Goal: Task Accomplishment & Management: Complete application form

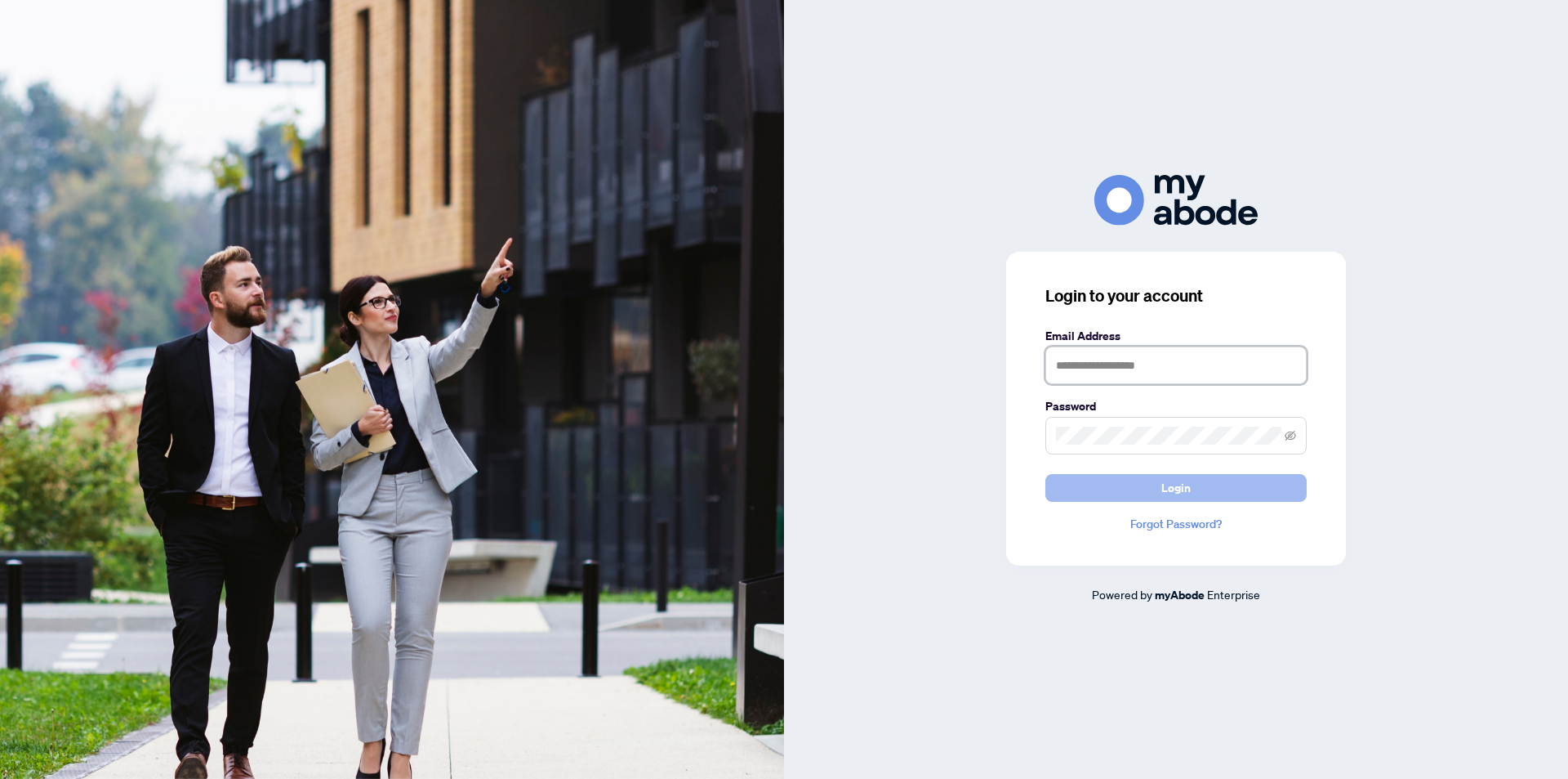
type input "**********"
click at [1175, 491] on span "Login" at bounding box center [1175, 487] width 29 height 26
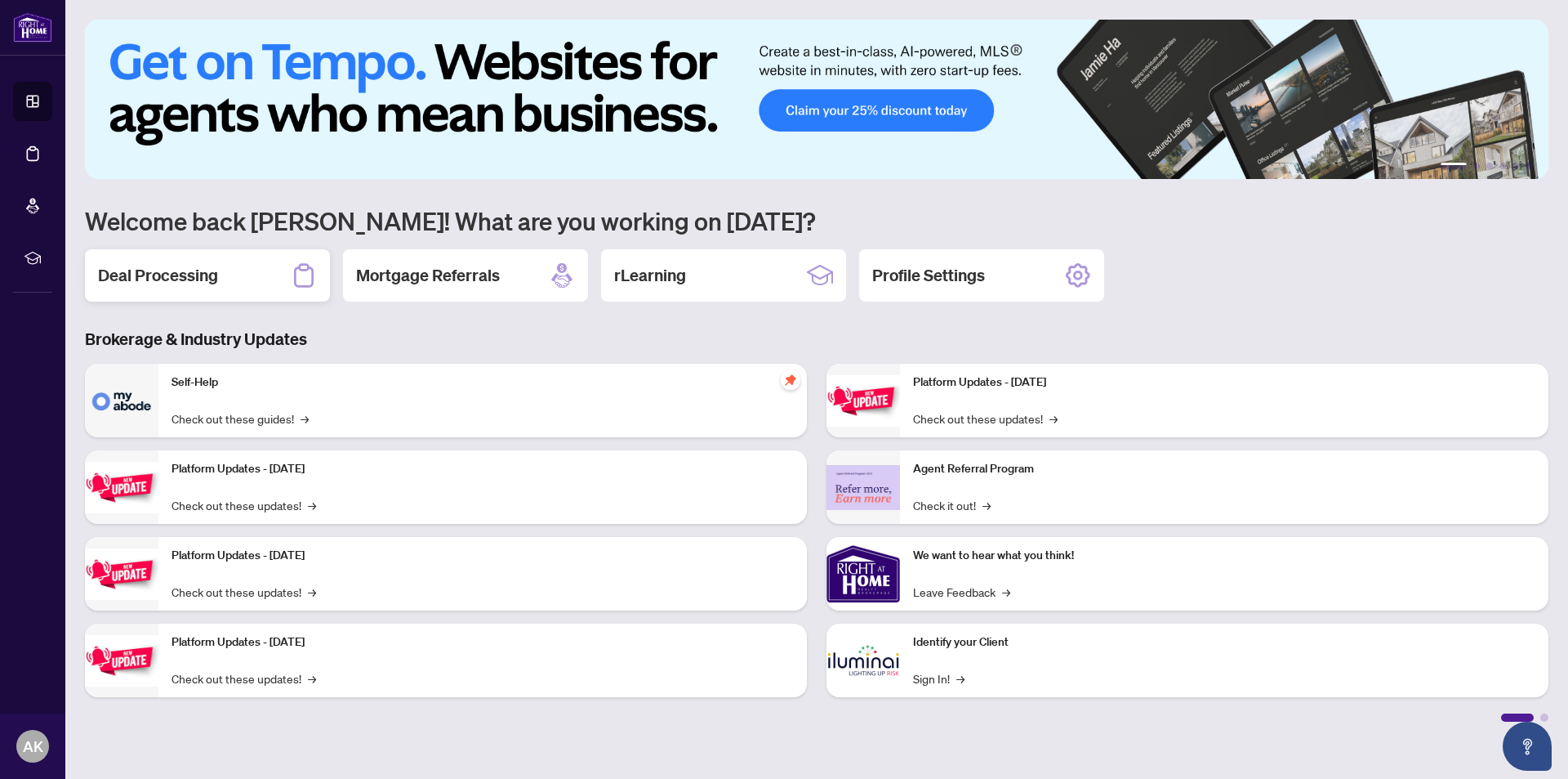
click at [200, 276] on h2 "Deal Processing" at bounding box center [158, 275] width 120 height 23
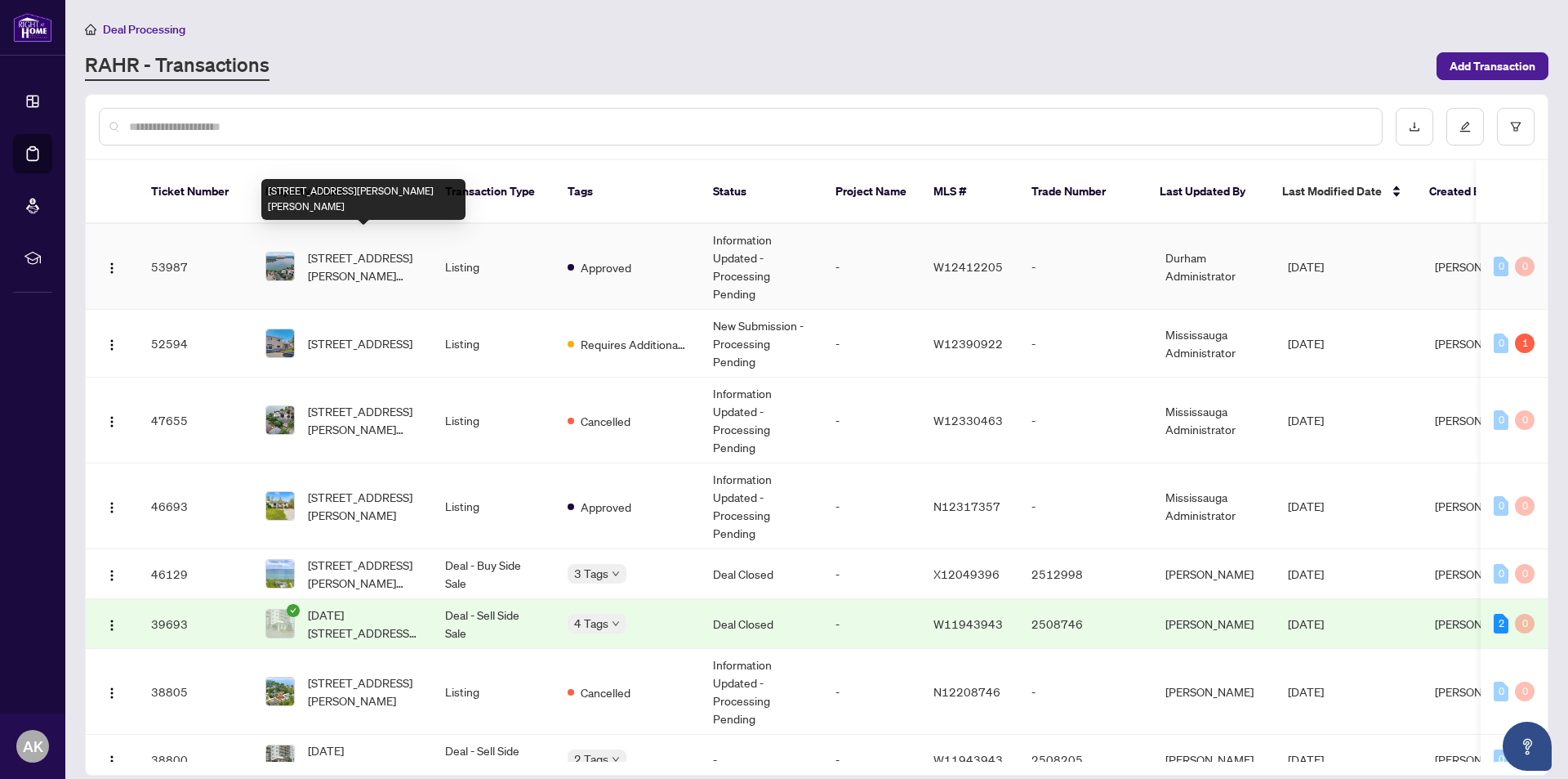
click at [358, 248] on span "4 Peggy Anne Cove, Brampton, Ontario L6S 5E4, Canada" at bounding box center [363, 266] width 111 height 36
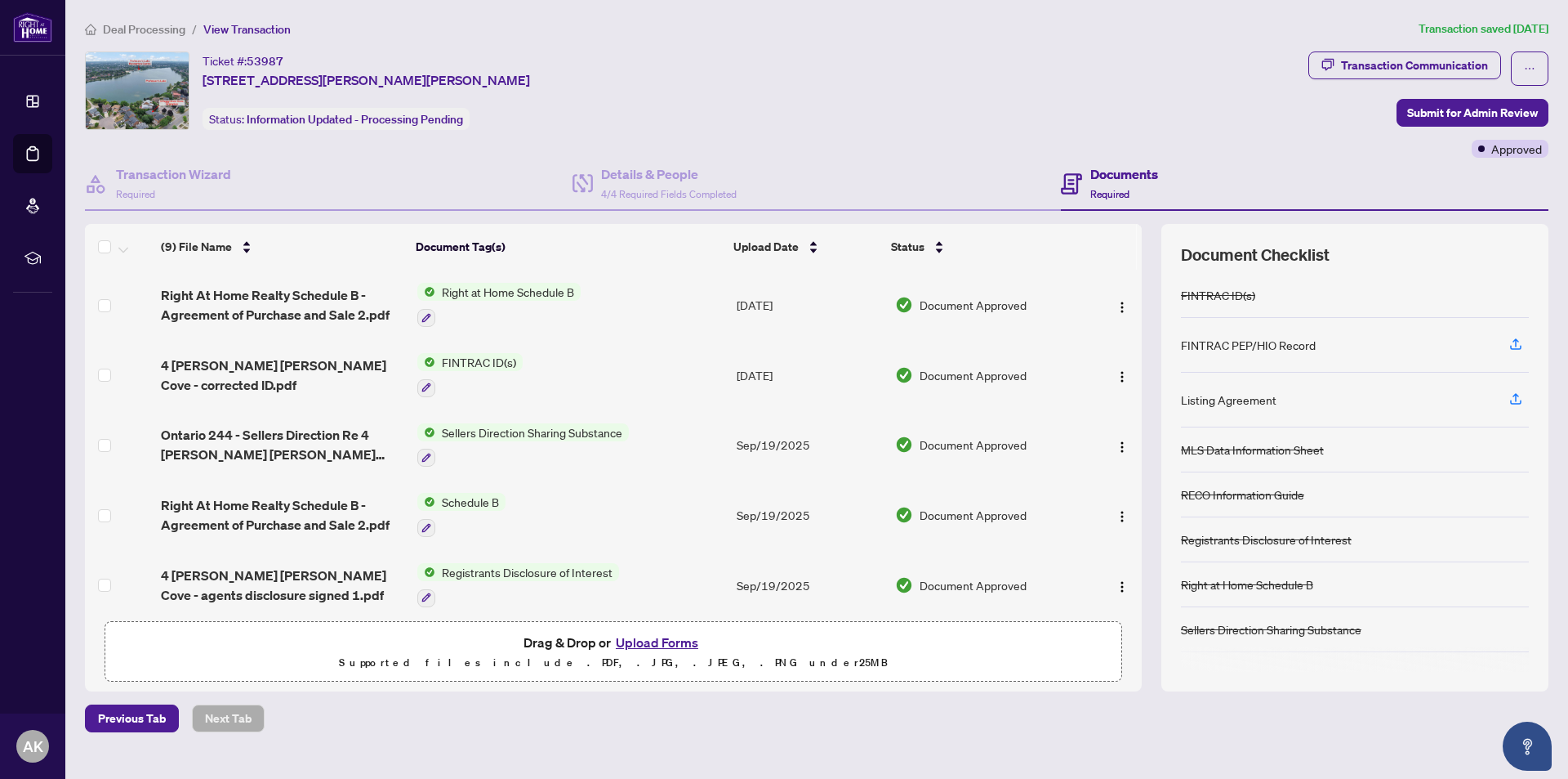
click at [637, 639] on button "Upload Forms" at bounding box center [657, 642] width 92 height 21
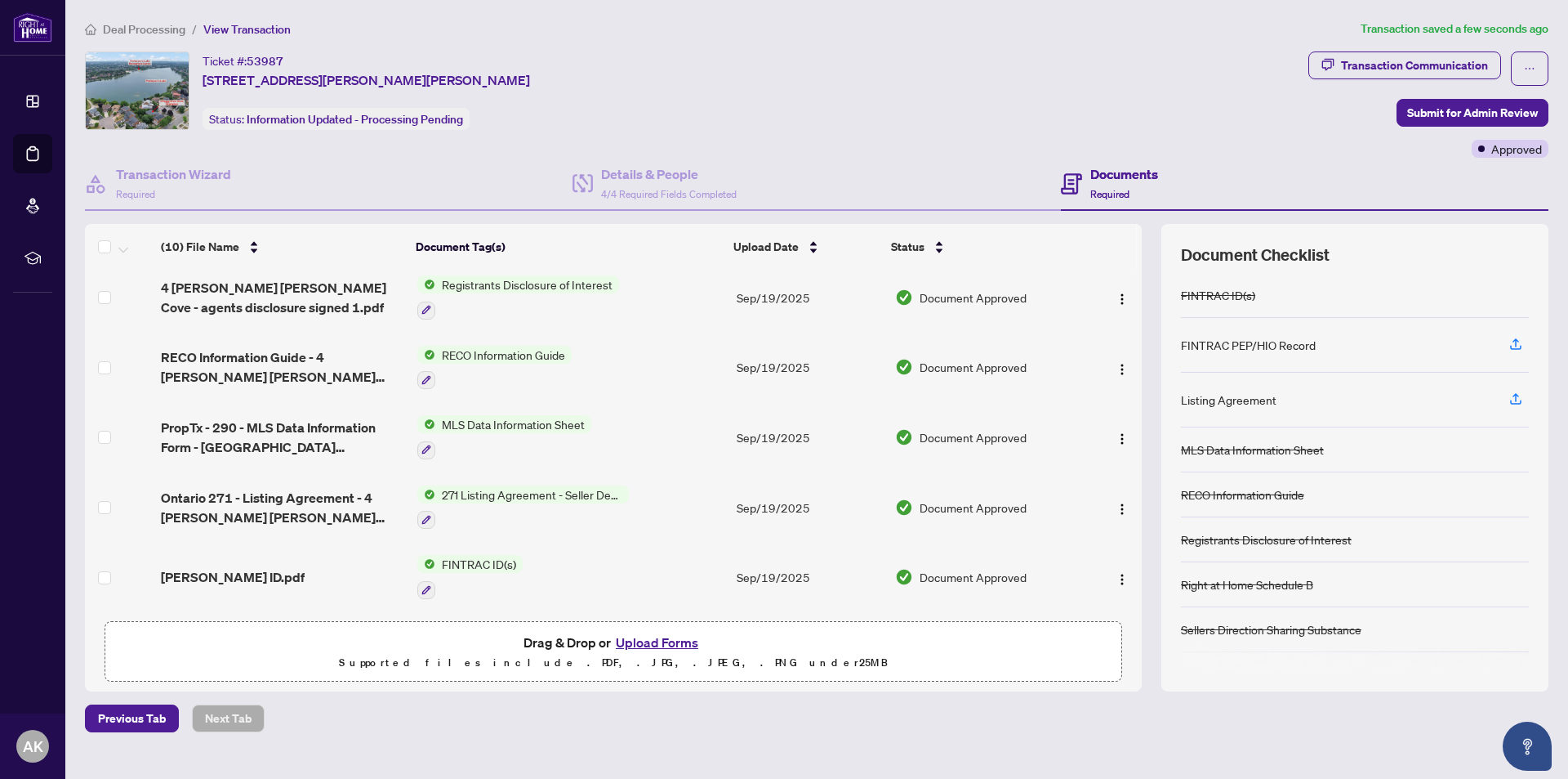
scroll to position [334, 0]
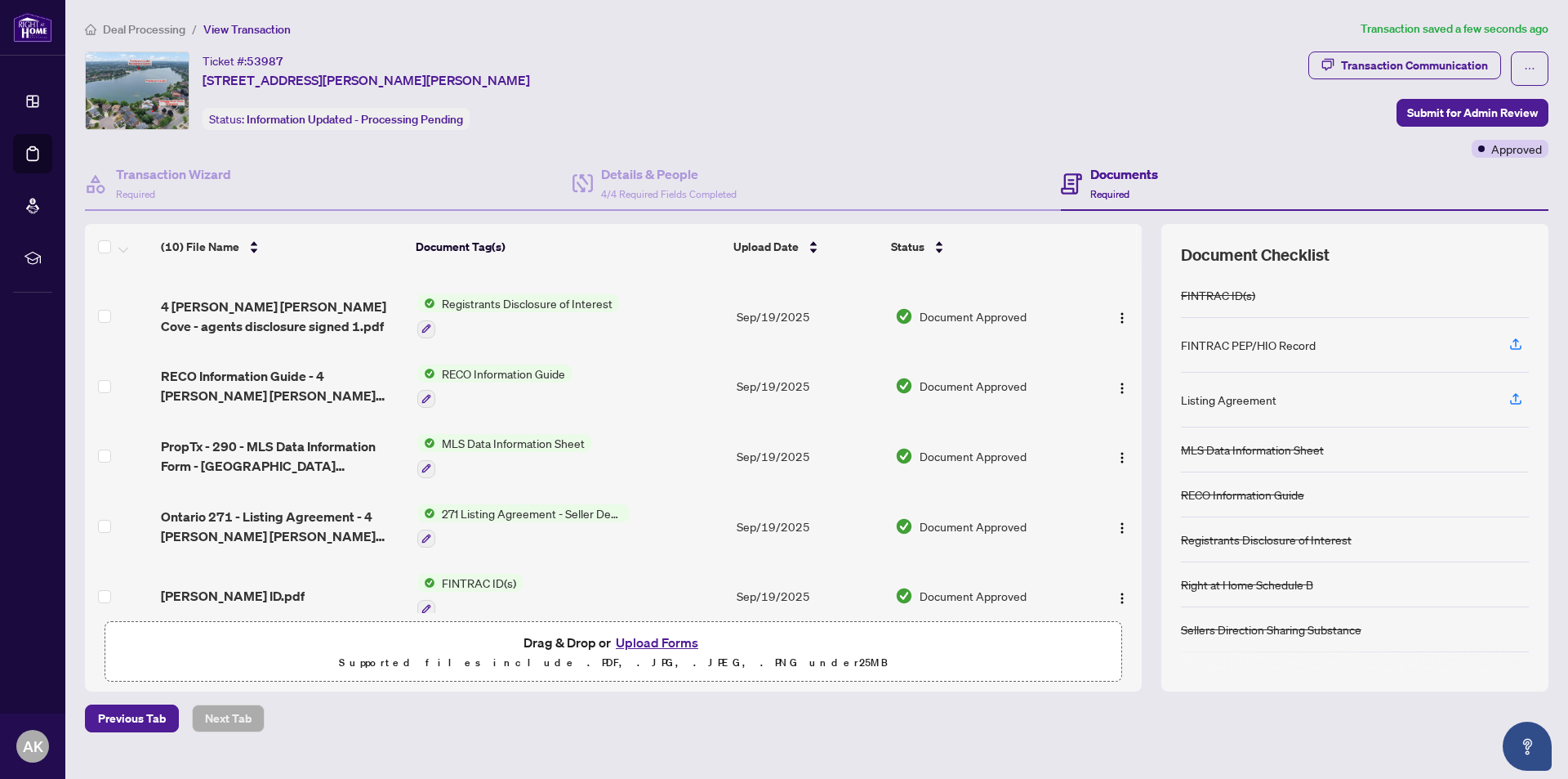
drag, startPoint x: 1139, startPoint y: 424, endPoint x: 1412, endPoint y: 668, distance: 366.1
click at [1412, 668] on div at bounding box center [1355, 659] width 348 height 26
click at [1464, 109] on span "Submit for Admin Review" at bounding box center [1473, 112] width 130 height 26
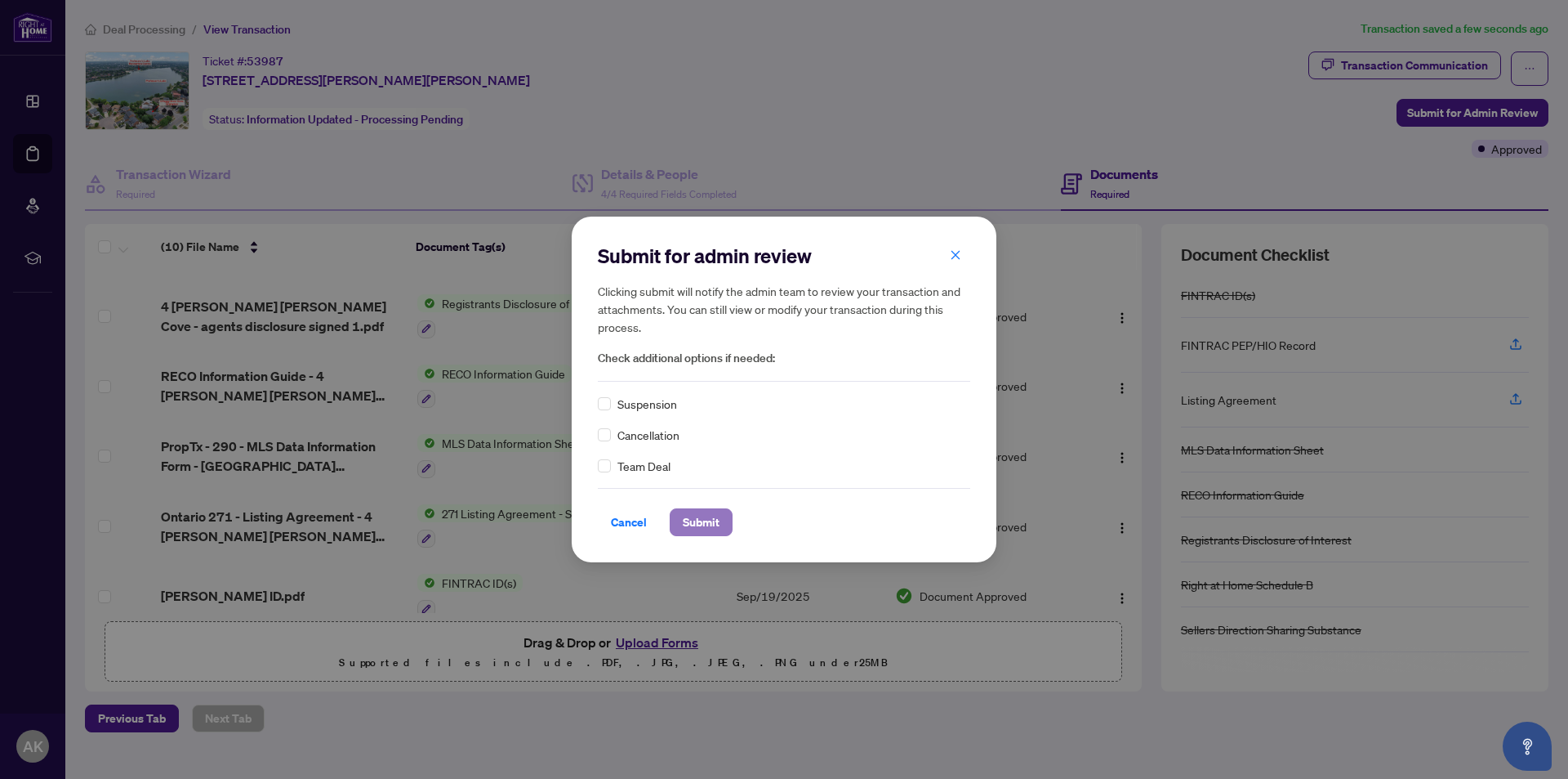
click at [704, 518] on span "Submit" at bounding box center [701, 522] width 37 height 26
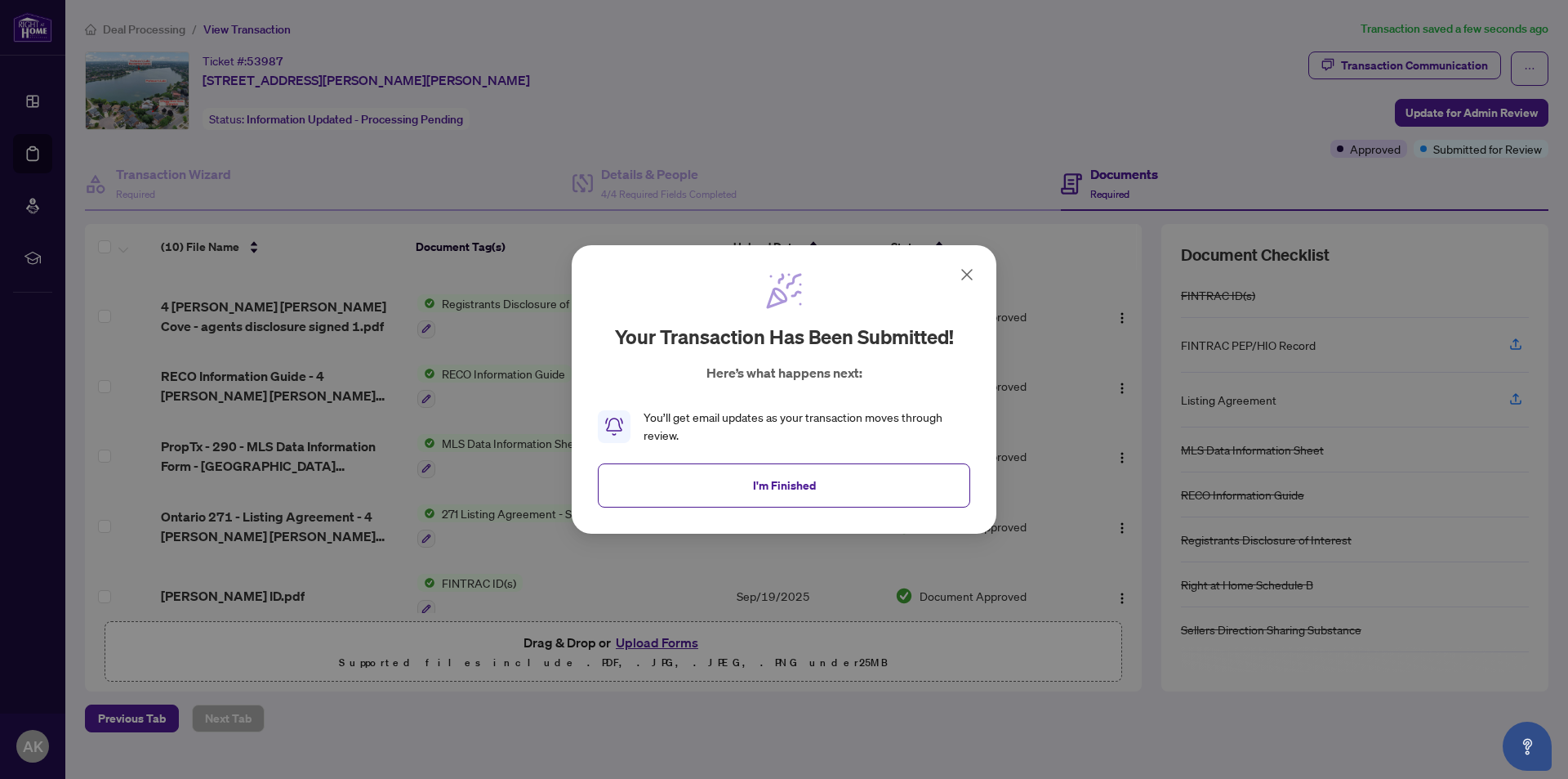
click at [782, 485] on span "I'm Finished" at bounding box center [784, 485] width 63 height 26
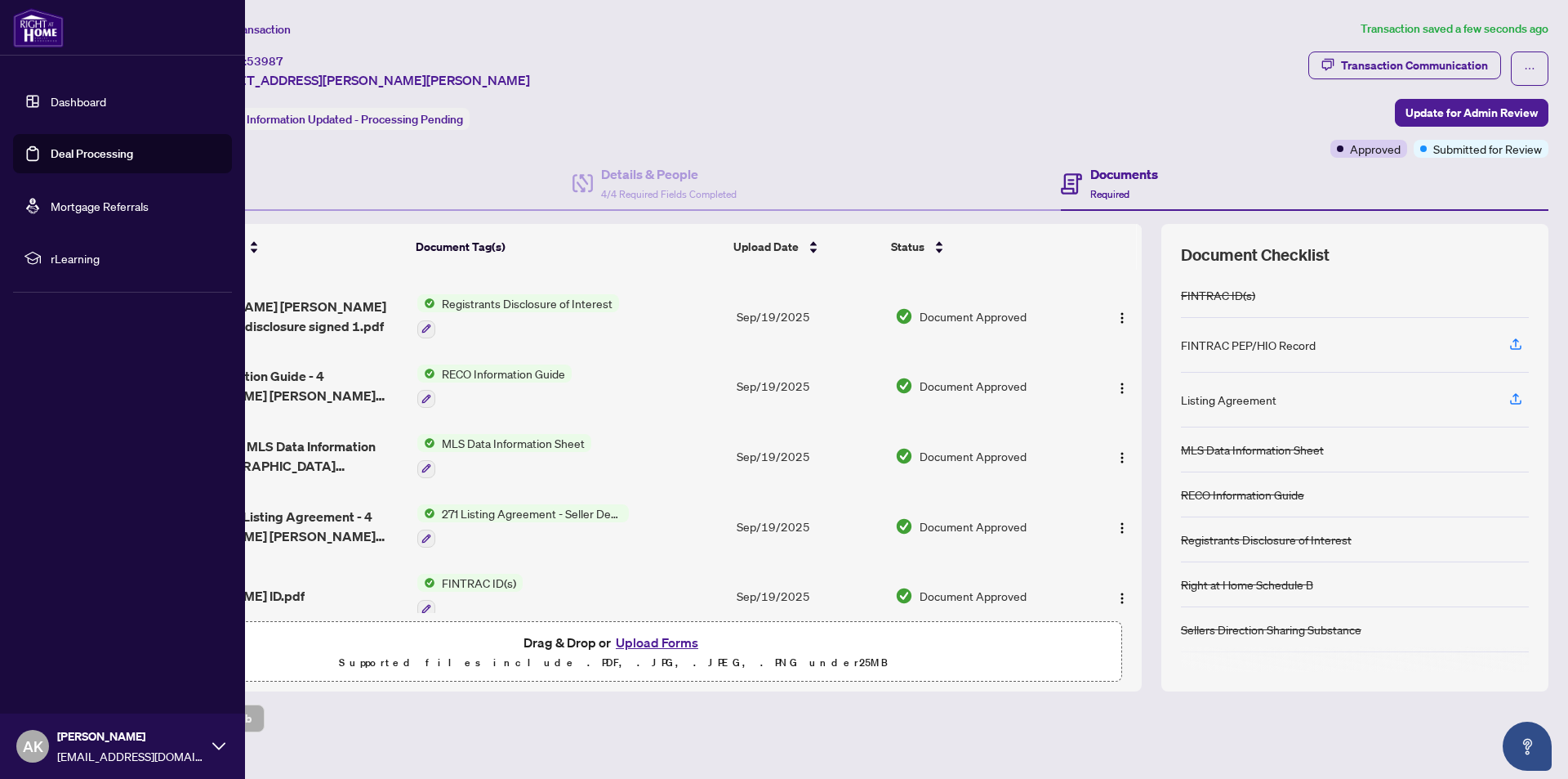
click at [219, 749] on icon at bounding box center [219, 746] width 13 height 8
click at [67, 653] on span "Logout" at bounding box center [66, 649] width 37 height 26
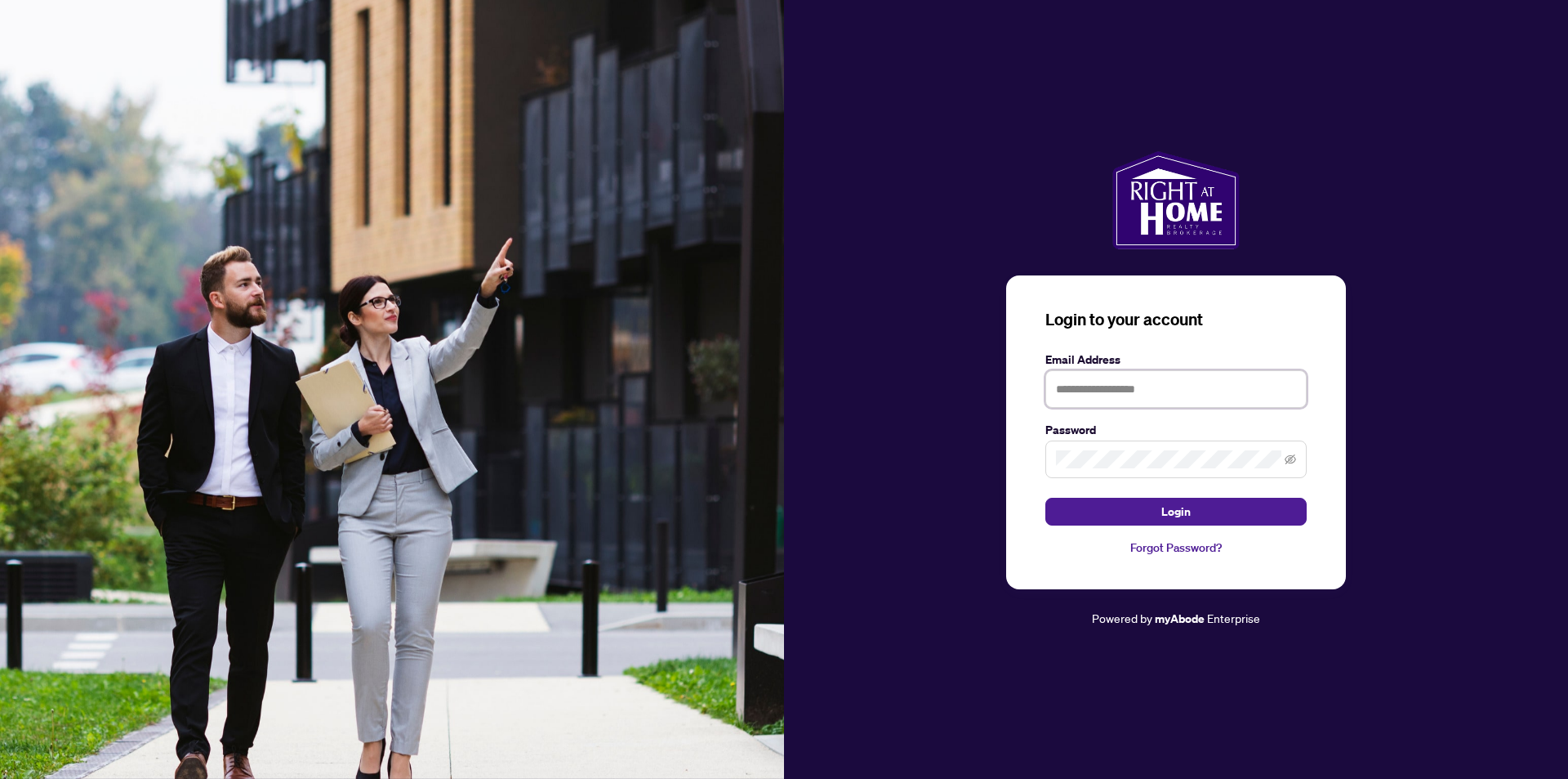
type input "**********"
